Goal: Information Seeking & Learning: Find specific fact

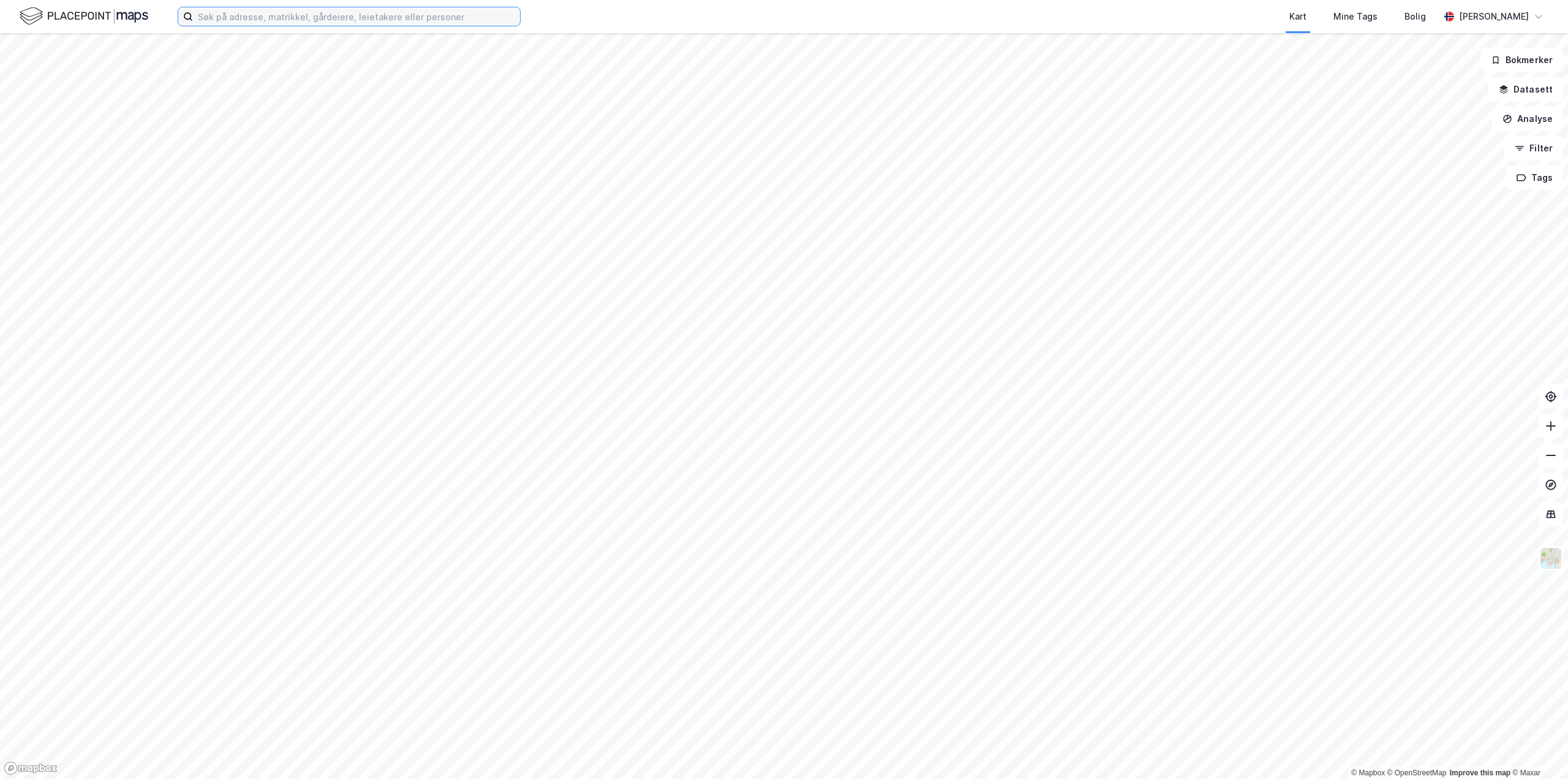
click at [222, 14] on input at bounding box center [356, 16] width 327 height 18
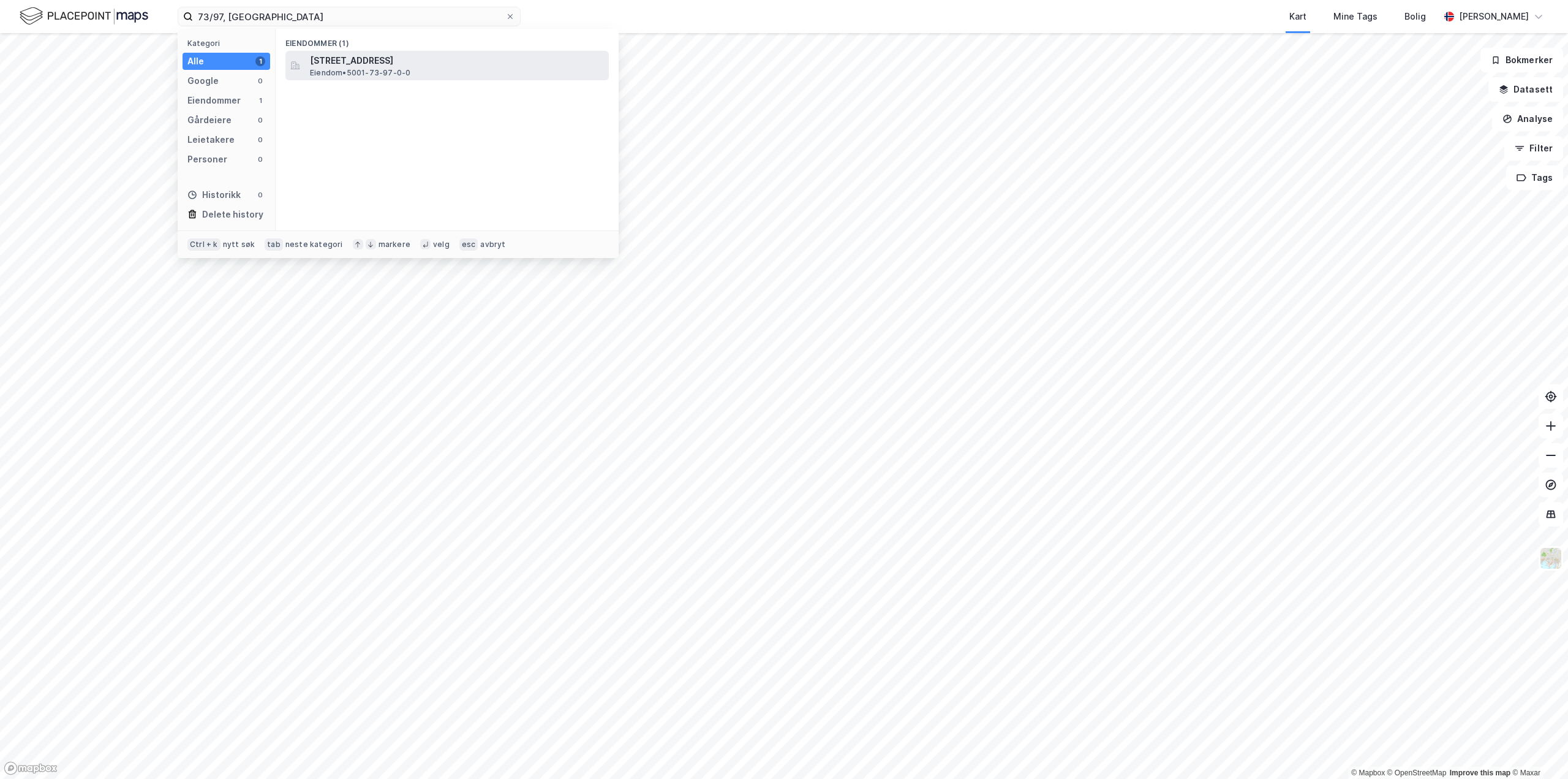
click at [321, 65] on span "[STREET_ADDRESS]" at bounding box center [457, 60] width 294 height 14
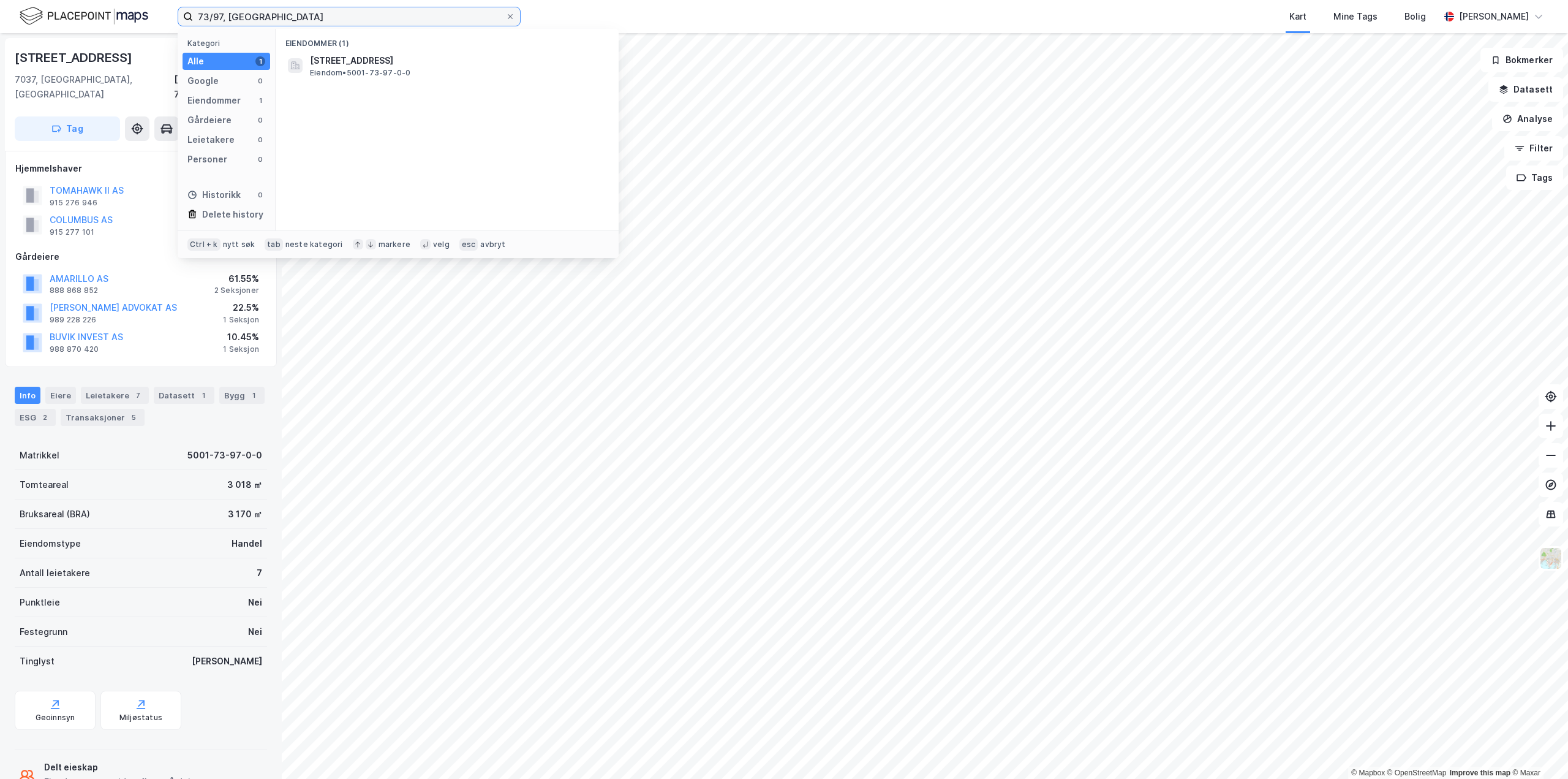
drag, startPoint x: 222, startPoint y: 17, endPoint x: 213, endPoint y: 17, distance: 9.0
click at [213, 17] on input "73/97, [GEOGRAPHIC_DATA]" at bounding box center [349, 16] width 312 height 18
type input "73/100, [GEOGRAPHIC_DATA]"
click at [418, 70] on div "Baard [STREET_ADDRESS] Eiendom • 5001-73-100-0-0" at bounding box center [458, 65] width 296 height 24
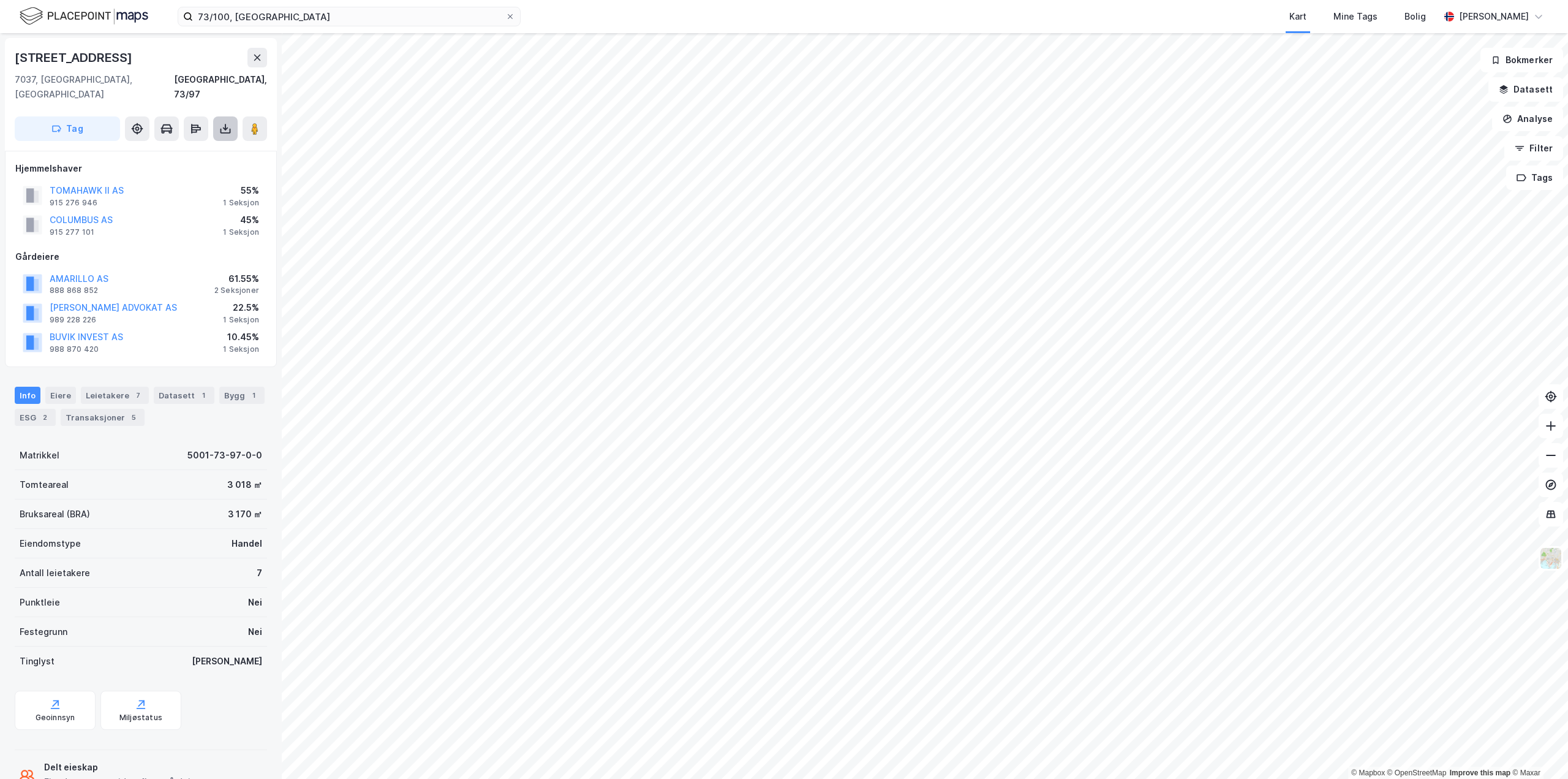
click at [225, 122] on icon at bounding box center [225, 129] width 13 height 13
click at [179, 148] on div "Last ned grunnbok" at bounding box center [164, 153] width 71 height 10
click at [67, 387] on div "Eiere" at bounding box center [60, 395] width 31 height 17
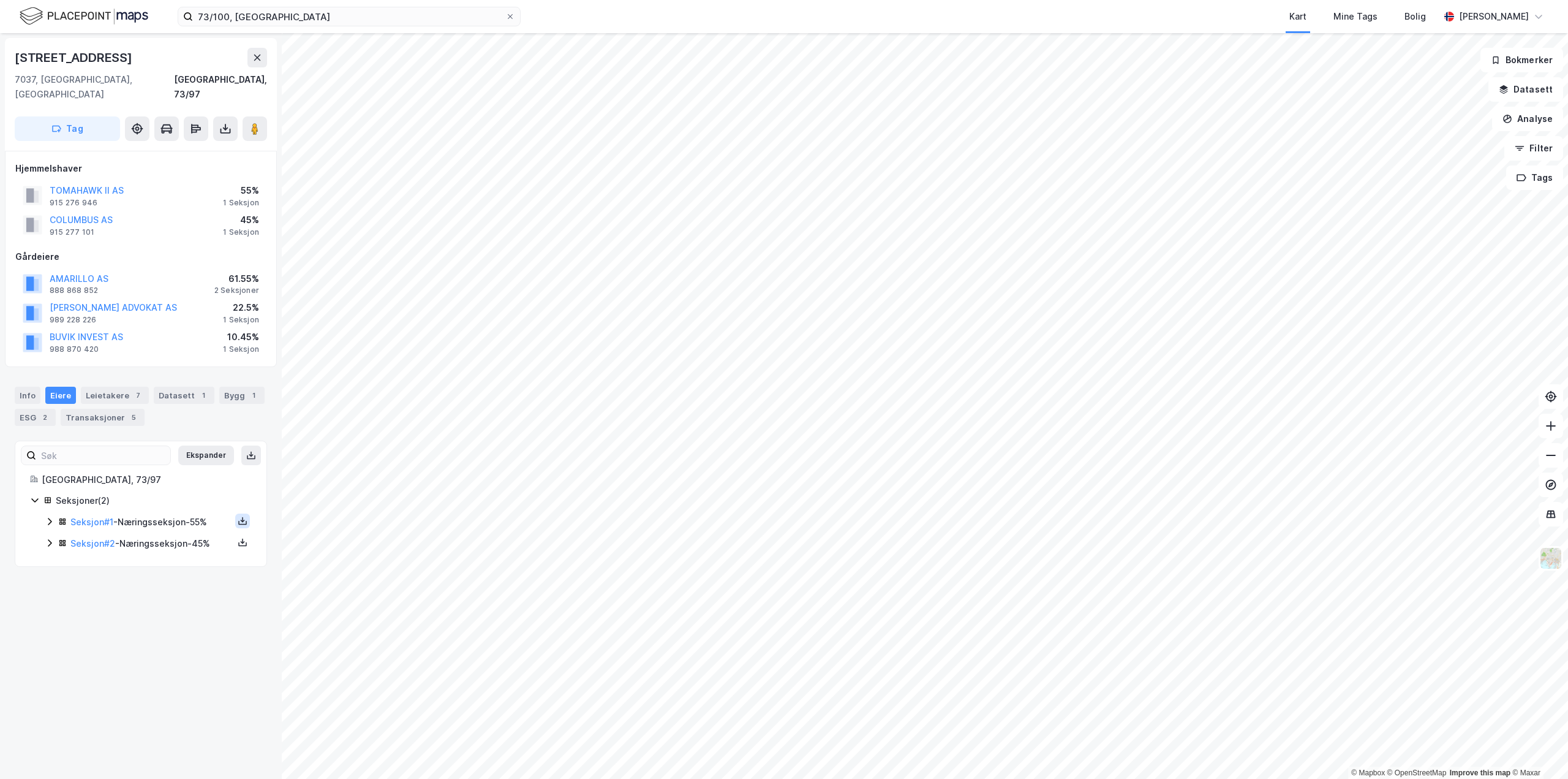
click at [238, 516] on icon at bounding box center [243, 521] width 10 height 10
click at [169, 476] on div "Grunnbok" at bounding box center [168, 483] width 41 height 14
